Goal: Information Seeking & Learning: Check status

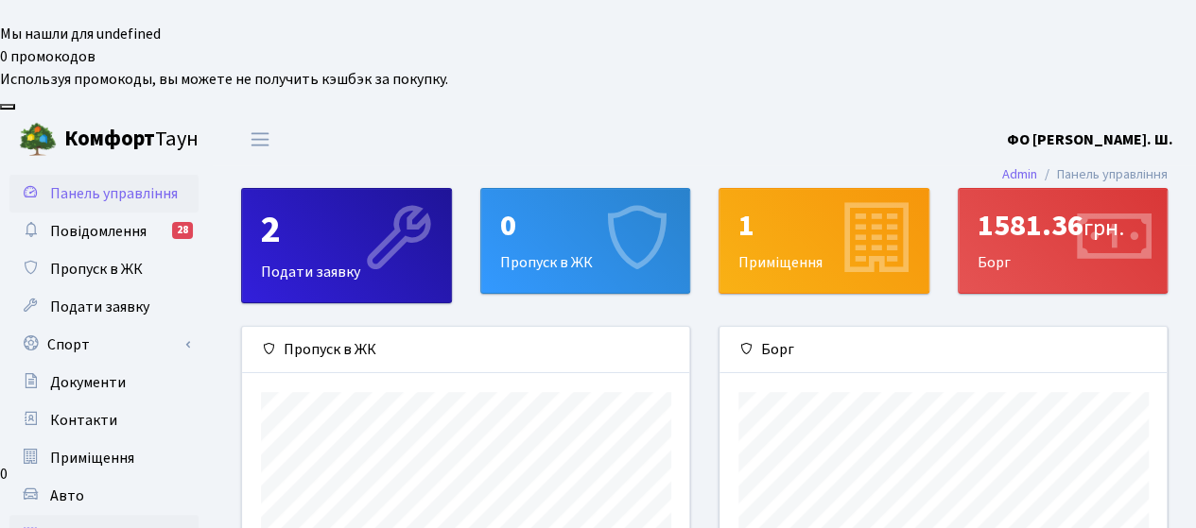
click at [78, 524] on span "Квитанції" at bounding box center [84, 534] width 69 height 21
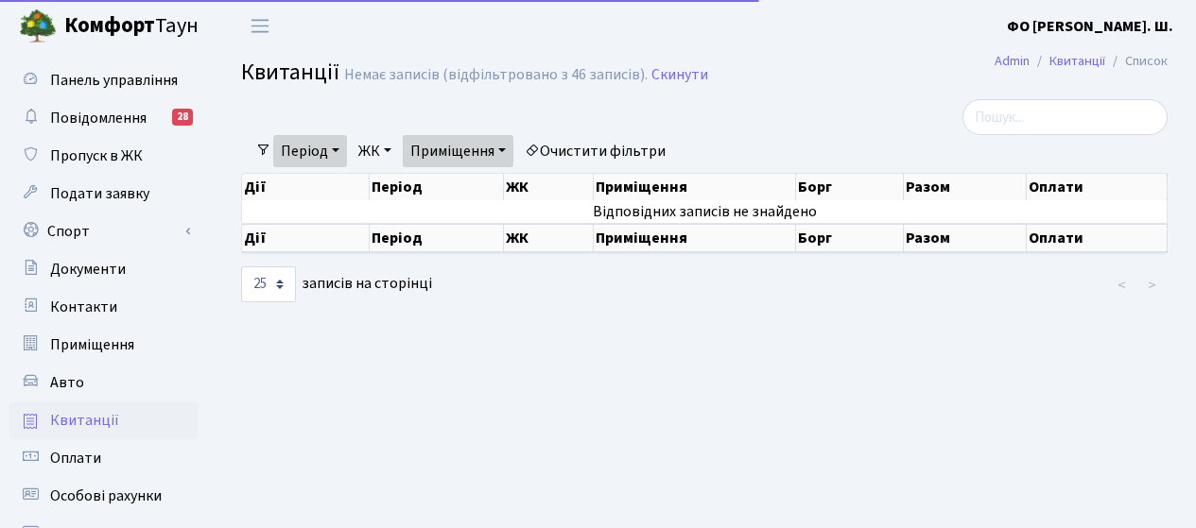
select select "25"
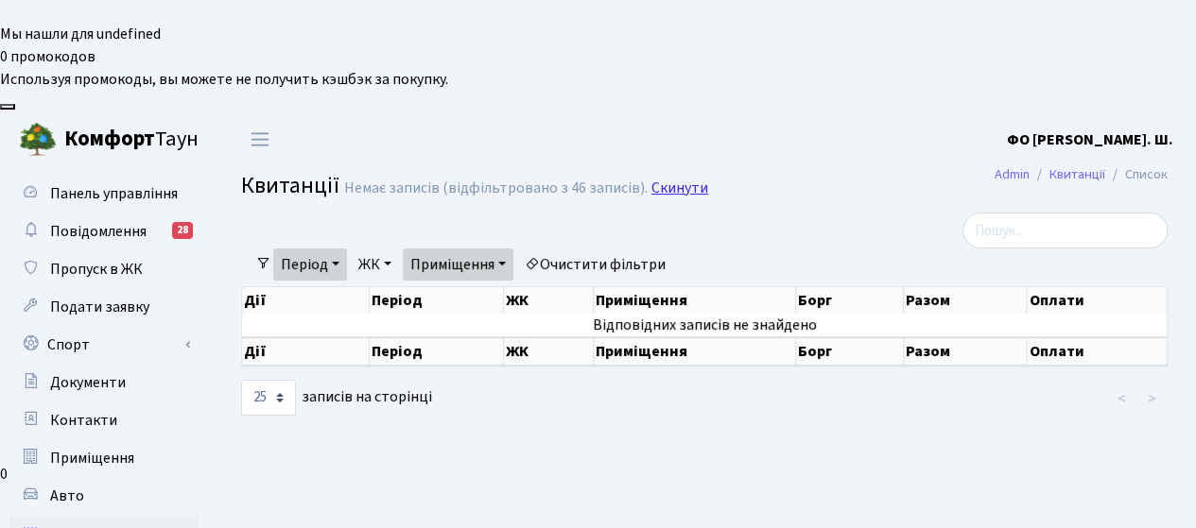
click at [670, 180] on link "Скинути" at bounding box center [679, 189] width 57 height 18
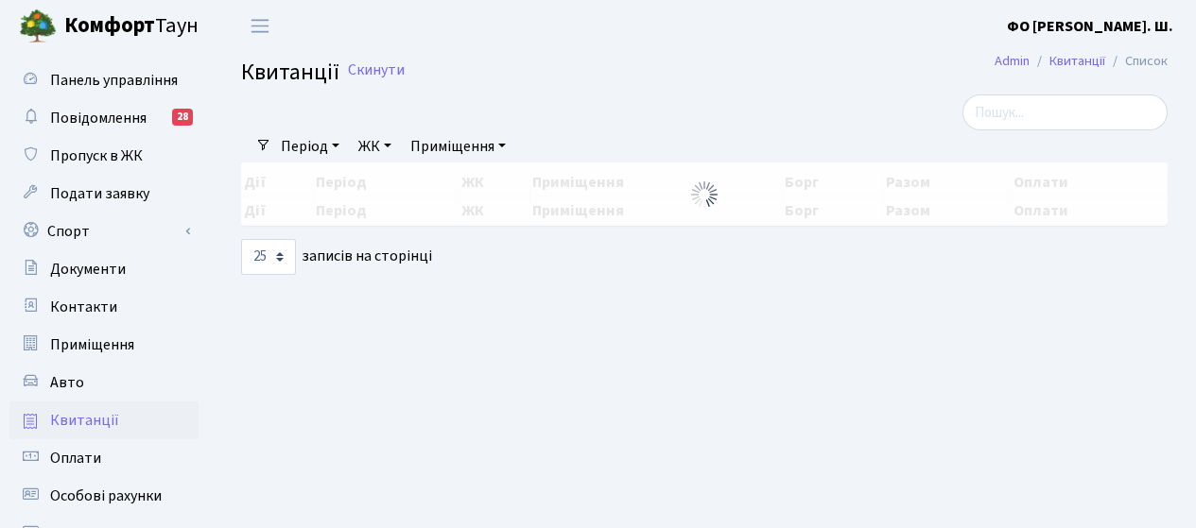
select select "25"
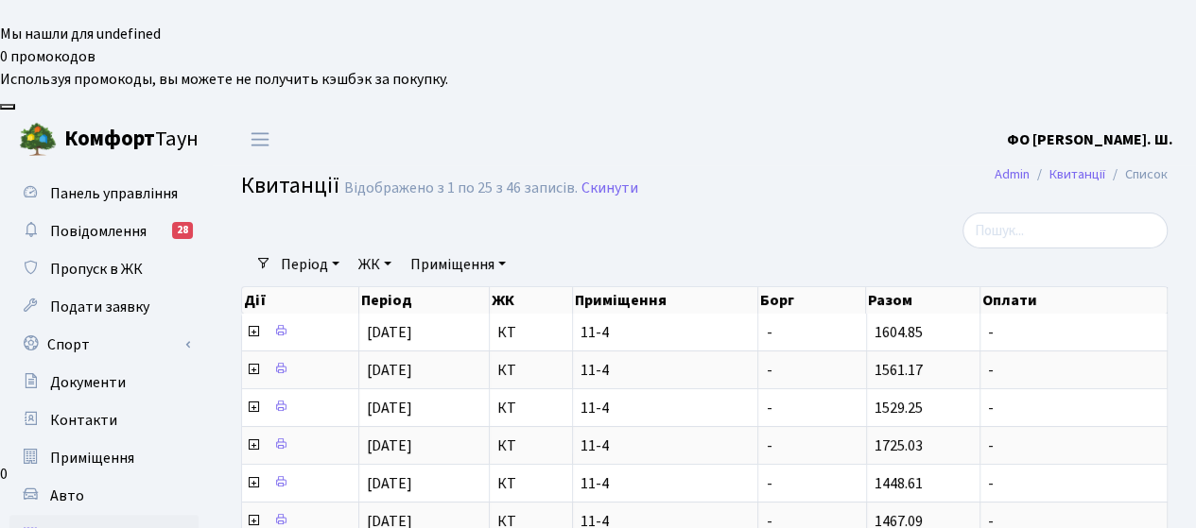
click at [490, 249] on link "Приміщення" at bounding box center [458, 265] width 111 height 32
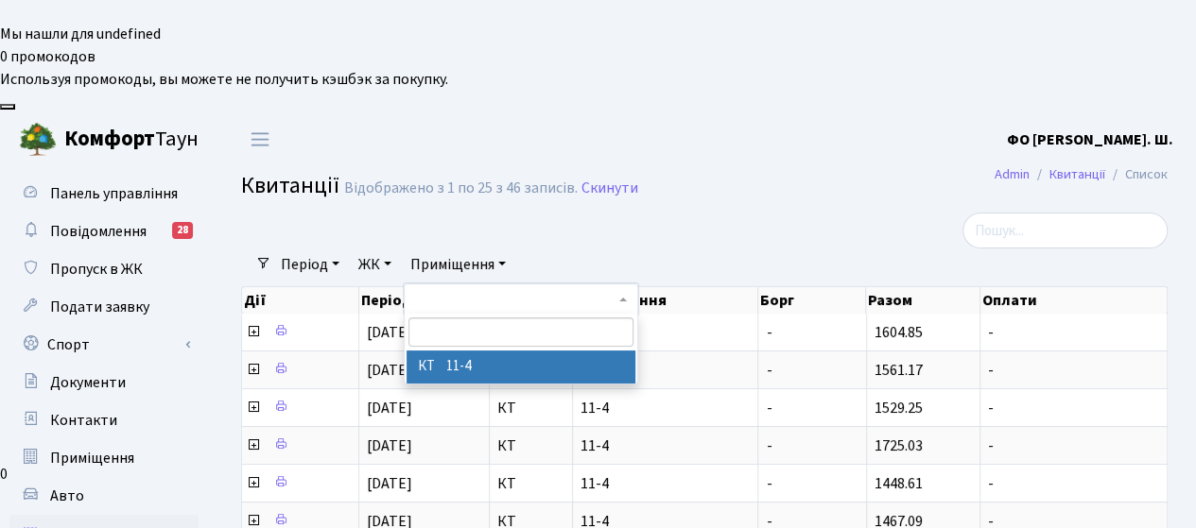
click at [461, 351] on li "КТ 11-4" at bounding box center [521, 367] width 230 height 33
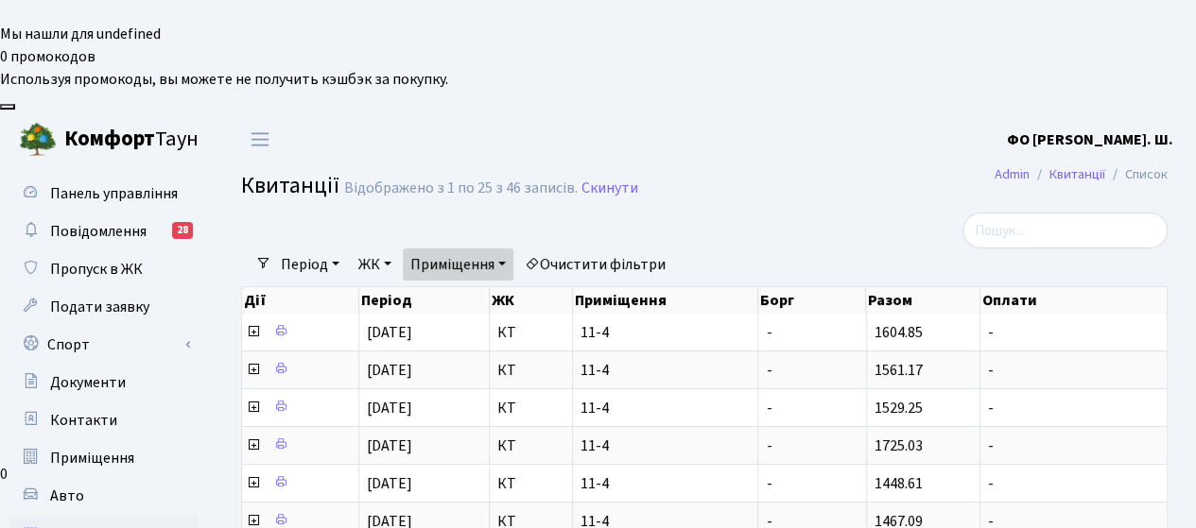
click at [319, 249] on link "Період" at bounding box center [310, 265] width 74 height 32
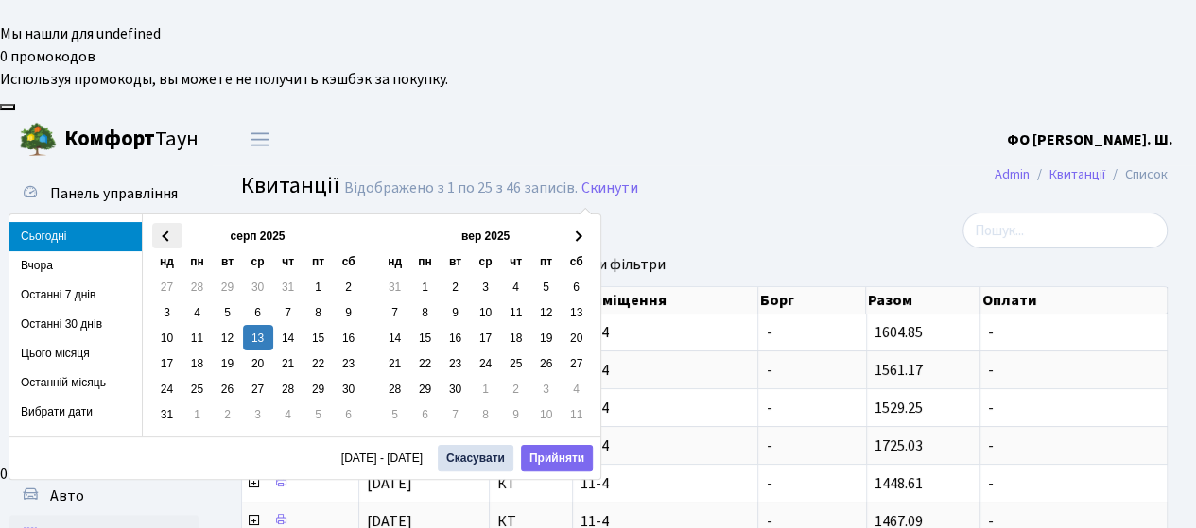
click at [159, 236] on th at bounding box center [167, 236] width 30 height 26
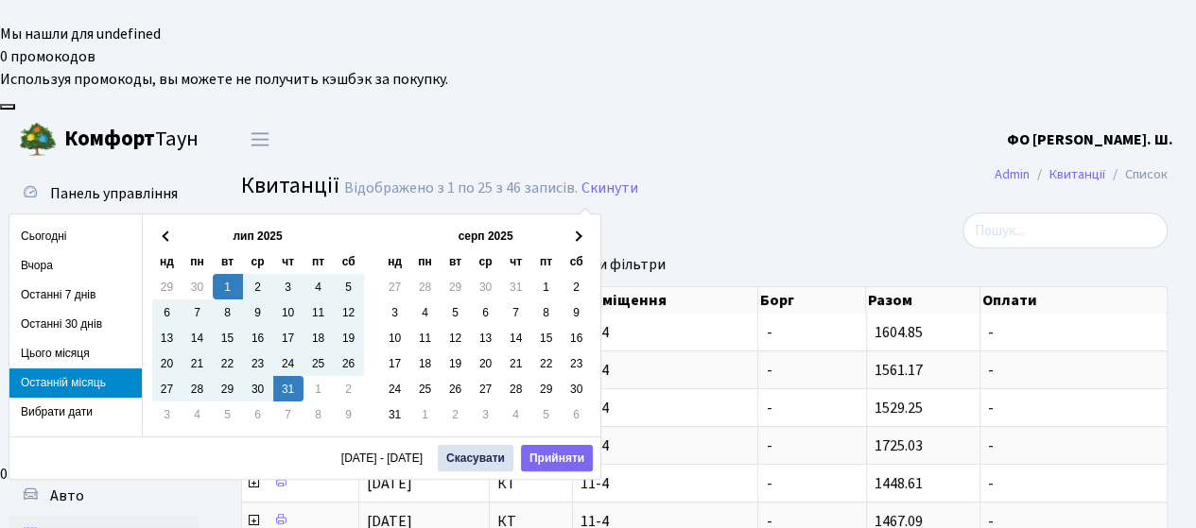
click at [95, 378] on li "Останній місяць" at bounding box center [75, 383] width 132 height 29
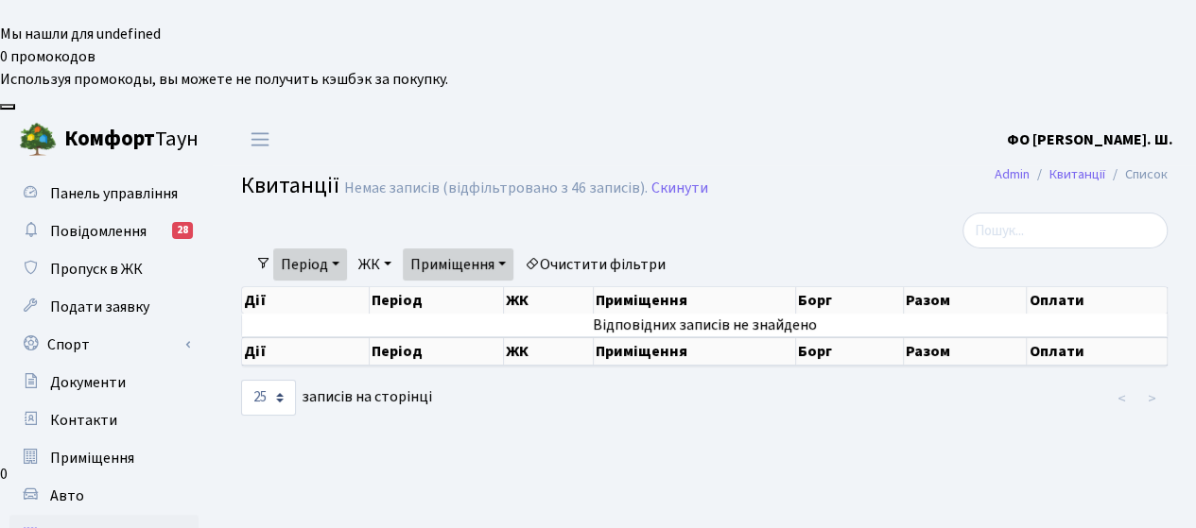
click at [333, 249] on link "Період" at bounding box center [310, 265] width 74 height 32
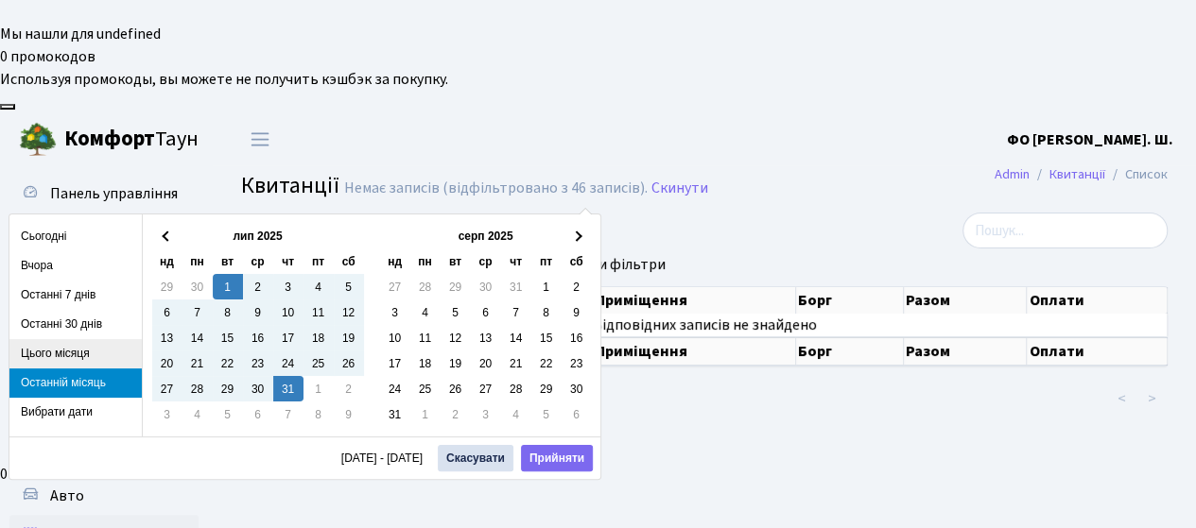
click at [63, 351] on li "Цього місяця" at bounding box center [75, 353] width 132 height 29
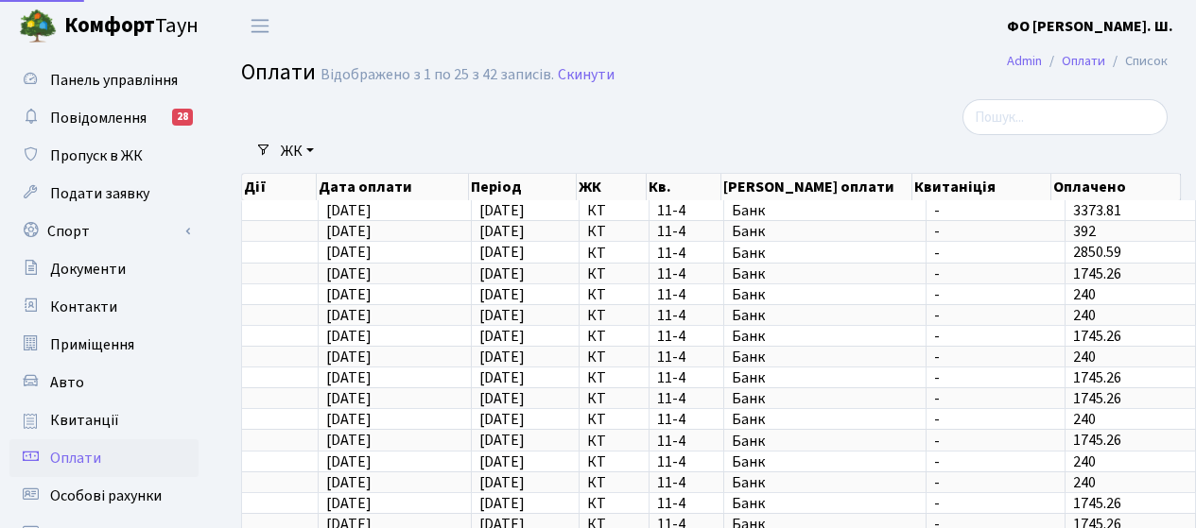
select select "25"
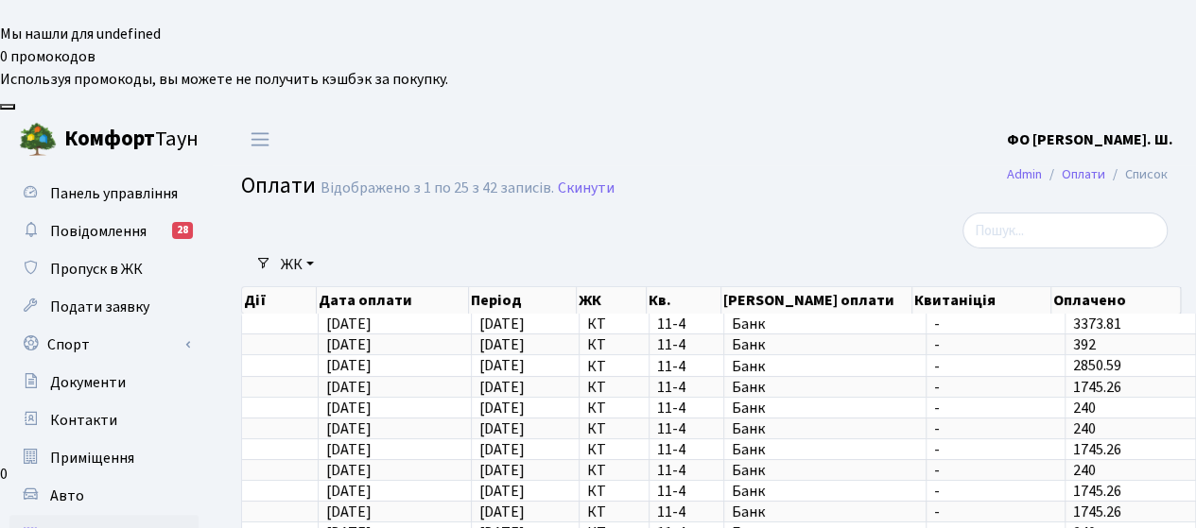
click at [94, 524] on span "Квитанції" at bounding box center [84, 534] width 69 height 21
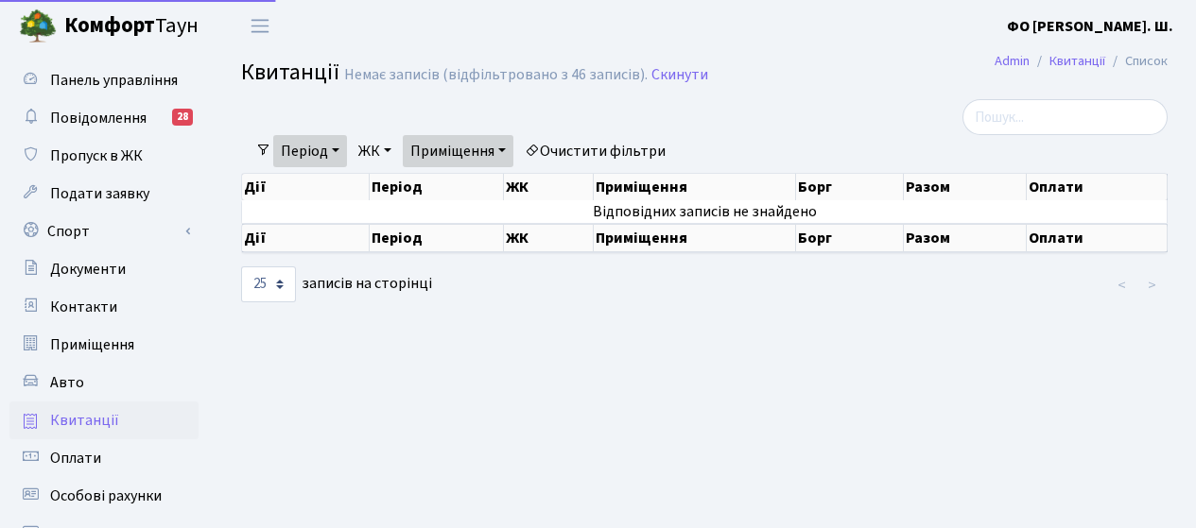
select select "25"
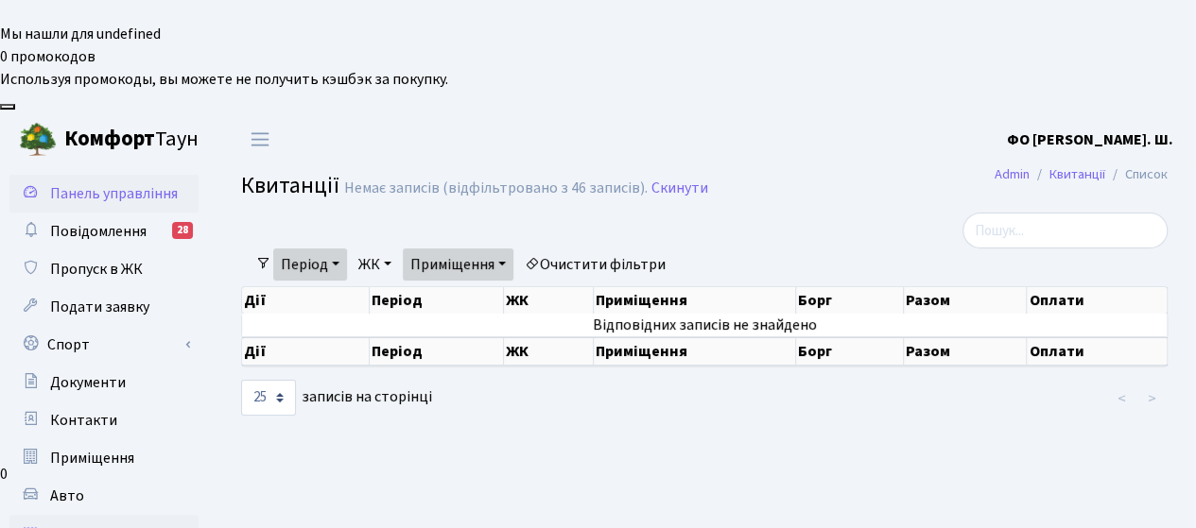
click at [105, 183] on span "Панель управління" at bounding box center [114, 193] width 128 height 21
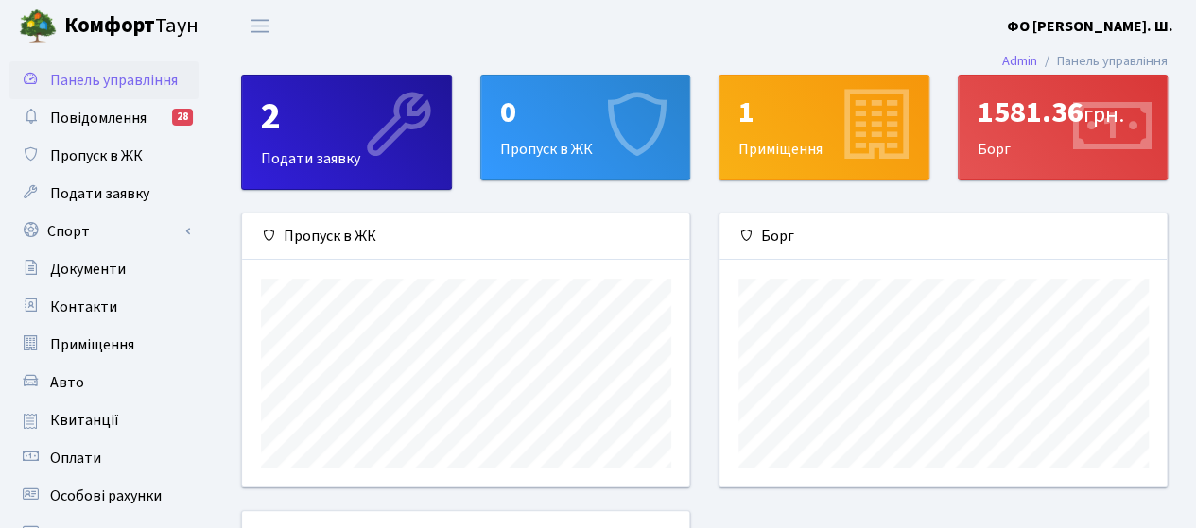
scroll to position [272, 448]
